Goal: Check status: Verify the current state of an ongoing process or item

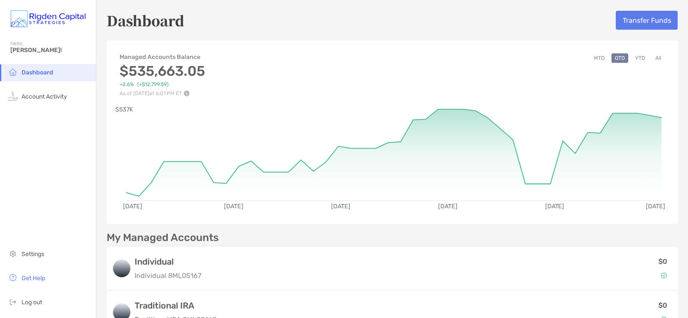
click at [652, 61] on button "All" at bounding box center [658, 57] width 13 height 9
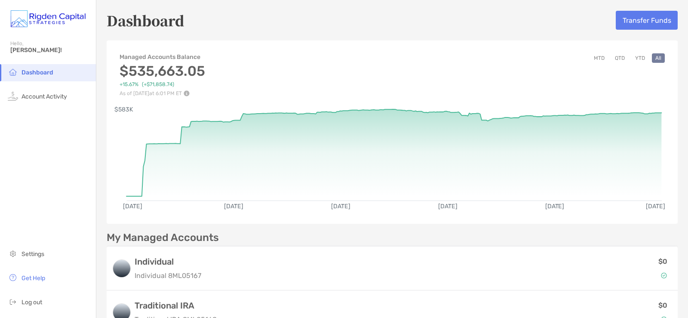
click at [636, 60] on button "YTD" at bounding box center [640, 57] width 17 height 9
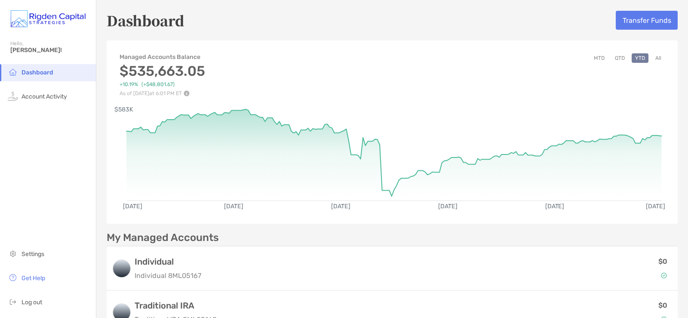
click at [614, 59] on button "QTD" at bounding box center [619, 57] width 17 height 9
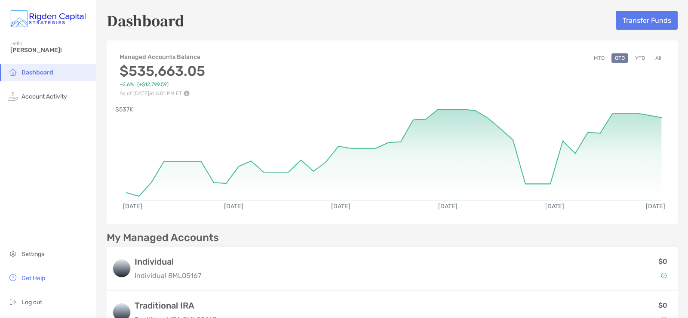
click at [652, 59] on button "All" at bounding box center [658, 57] width 13 height 9
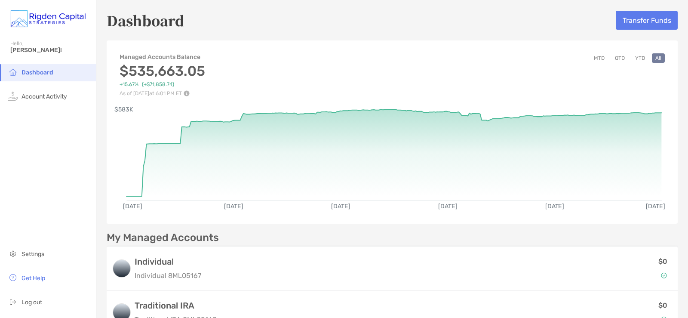
click at [636, 57] on button "YTD" at bounding box center [640, 57] width 17 height 9
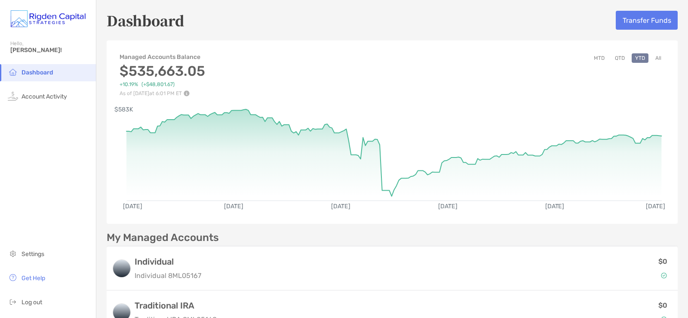
click at [611, 55] on button "QTD" at bounding box center [619, 57] width 17 height 9
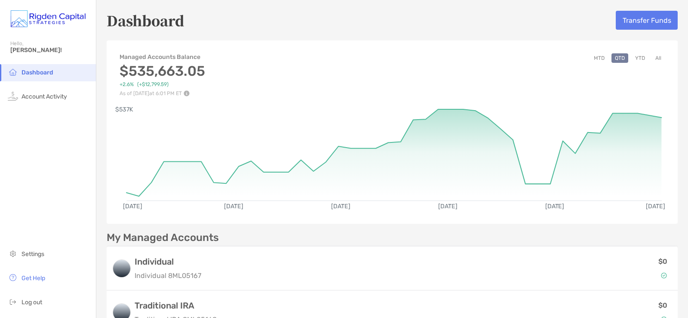
click at [591, 57] on button "MTD" at bounding box center [599, 57] width 18 height 9
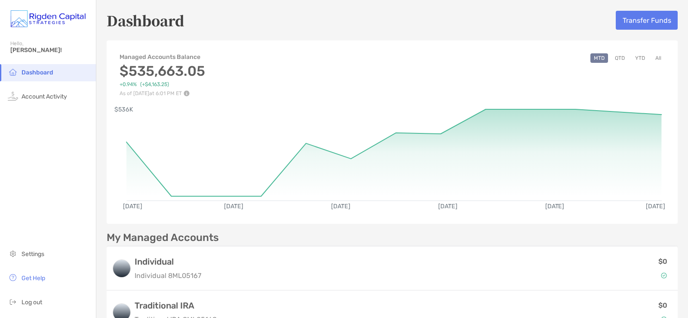
click at [632, 57] on button "YTD" at bounding box center [640, 57] width 17 height 9
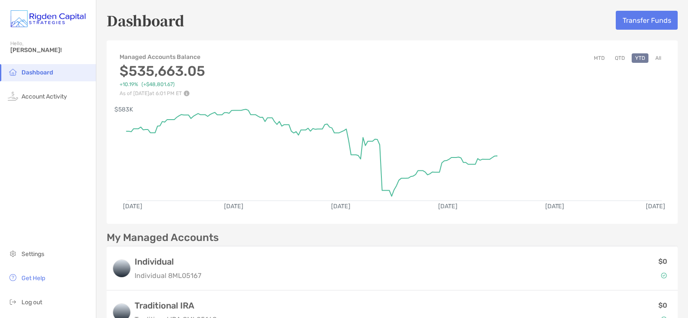
click at [615, 55] on button "QTD" at bounding box center [619, 57] width 17 height 9
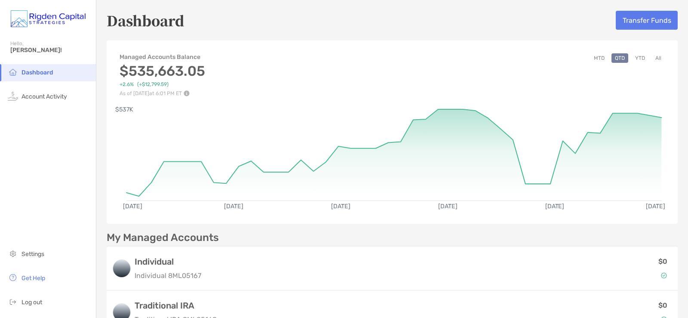
click at [634, 61] on button "YTD" at bounding box center [640, 57] width 17 height 9
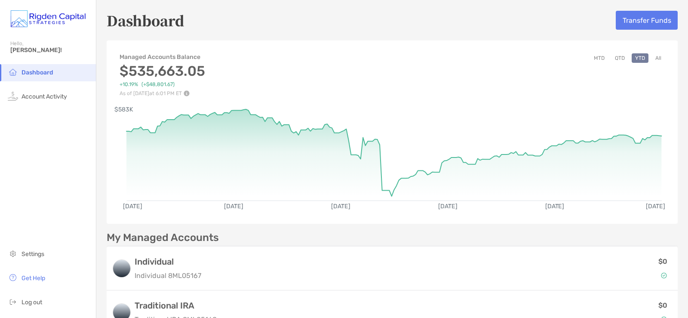
click at [652, 53] on button "All" at bounding box center [658, 57] width 13 height 9
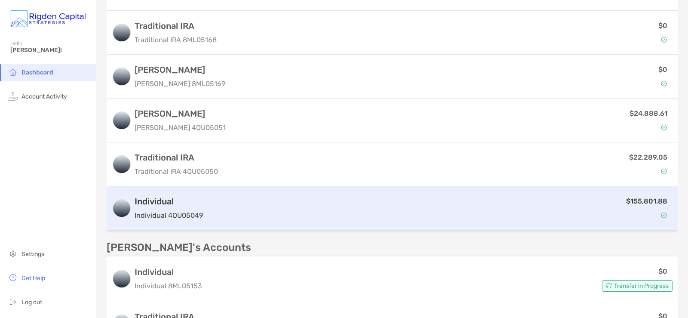
scroll to position [287, 0]
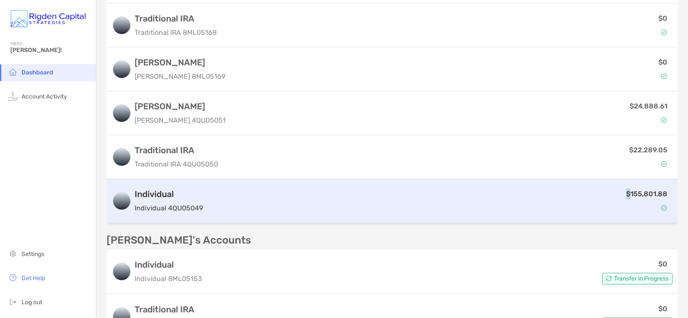
click at [626, 189] on div "$155,801.88" at bounding box center [439, 200] width 466 height 25
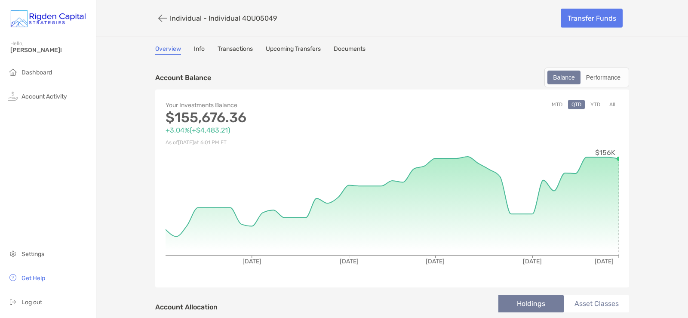
click at [594, 100] on div "Your Investments Balance $155,676.36 +3.04% ( +$4,483.21 ) As of [DATE] 6:01 PM…" at bounding box center [392, 188] width 474 height 198
click at [593, 102] on button "YTD" at bounding box center [595, 104] width 17 height 9
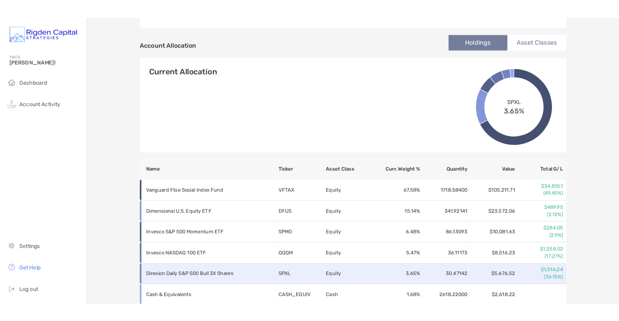
scroll to position [287, 0]
